Goal: Task Accomplishment & Management: Use online tool/utility

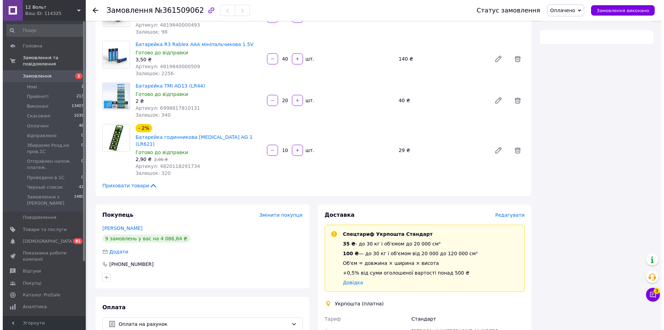
scroll to position [138, 0]
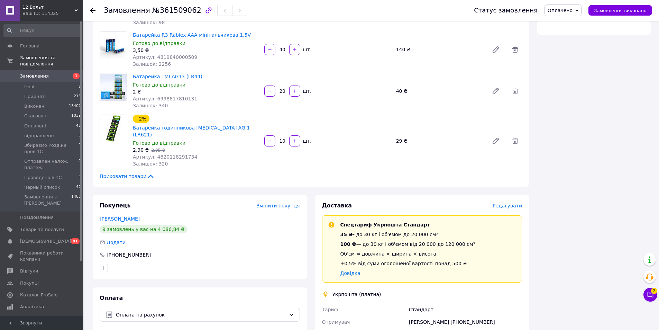
click at [505, 203] on span "Редагувати" at bounding box center [507, 206] width 29 height 6
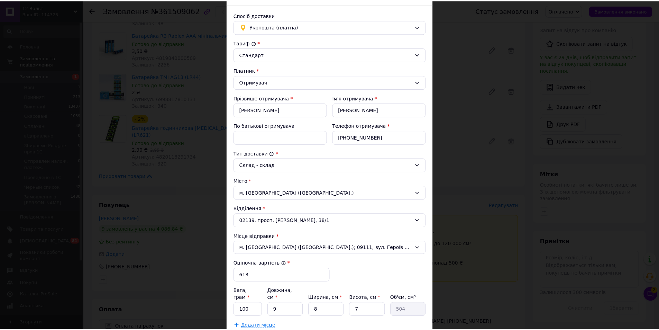
scroll to position [128, 0]
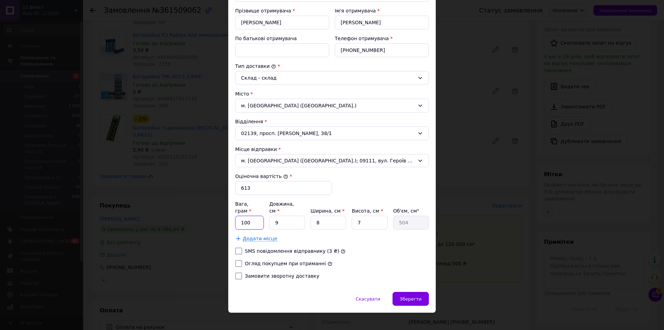
click at [259, 218] on input "100" at bounding box center [249, 222] width 29 height 14
type input "1800"
type input "2"
type input "112"
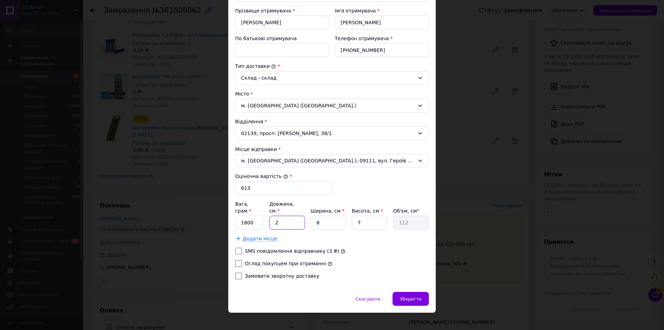
type input "25"
type input "1400"
type input "25"
type input "2"
type input "350"
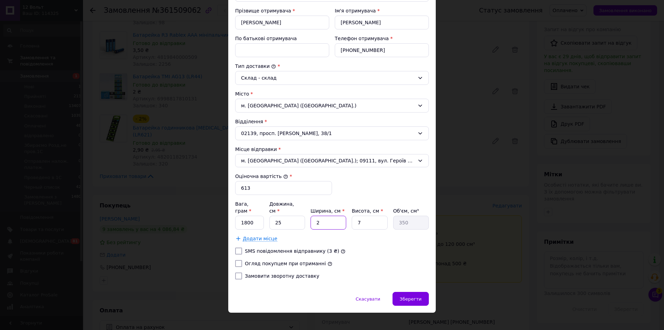
type input "20"
type input "3500"
type input "20"
click at [269, 260] on label "Огляд покупцем при отриманні" at bounding box center [285, 263] width 81 height 6
click at [242, 260] on input "Огляд покупцем при отриманні" at bounding box center [238, 263] width 7 height 7
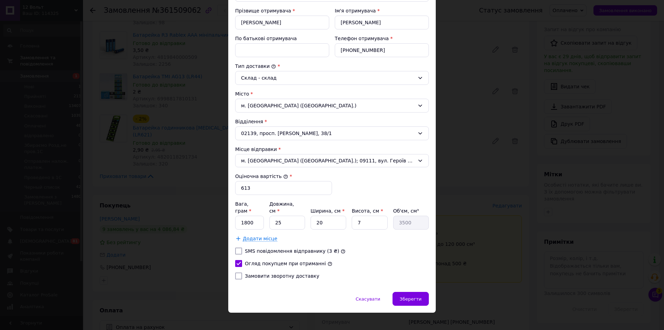
checkbox input "true"
click at [407, 296] on span "Зберегти" at bounding box center [411, 298] width 22 height 5
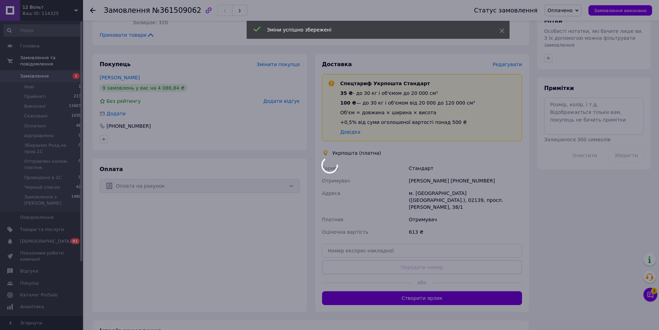
scroll to position [311, 0]
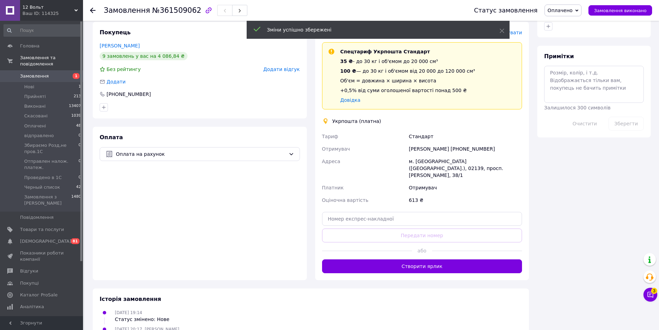
click at [421, 259] on button "Створити ярлик" at bounding box center [422, 266] width 200 height 14
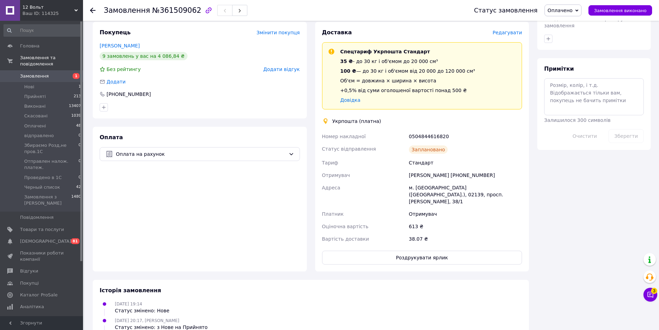
click at [427, 130] on div "0504844616820" at bounding box center [465, 136] width 116 height 12
copy div "0504844616820"
click at [428, 250] on button "Роздрукувати ярлик" at bounding box center [422, 257] width 200 height 14
